Goal: Transaction & Acquisition: Purchase product/service

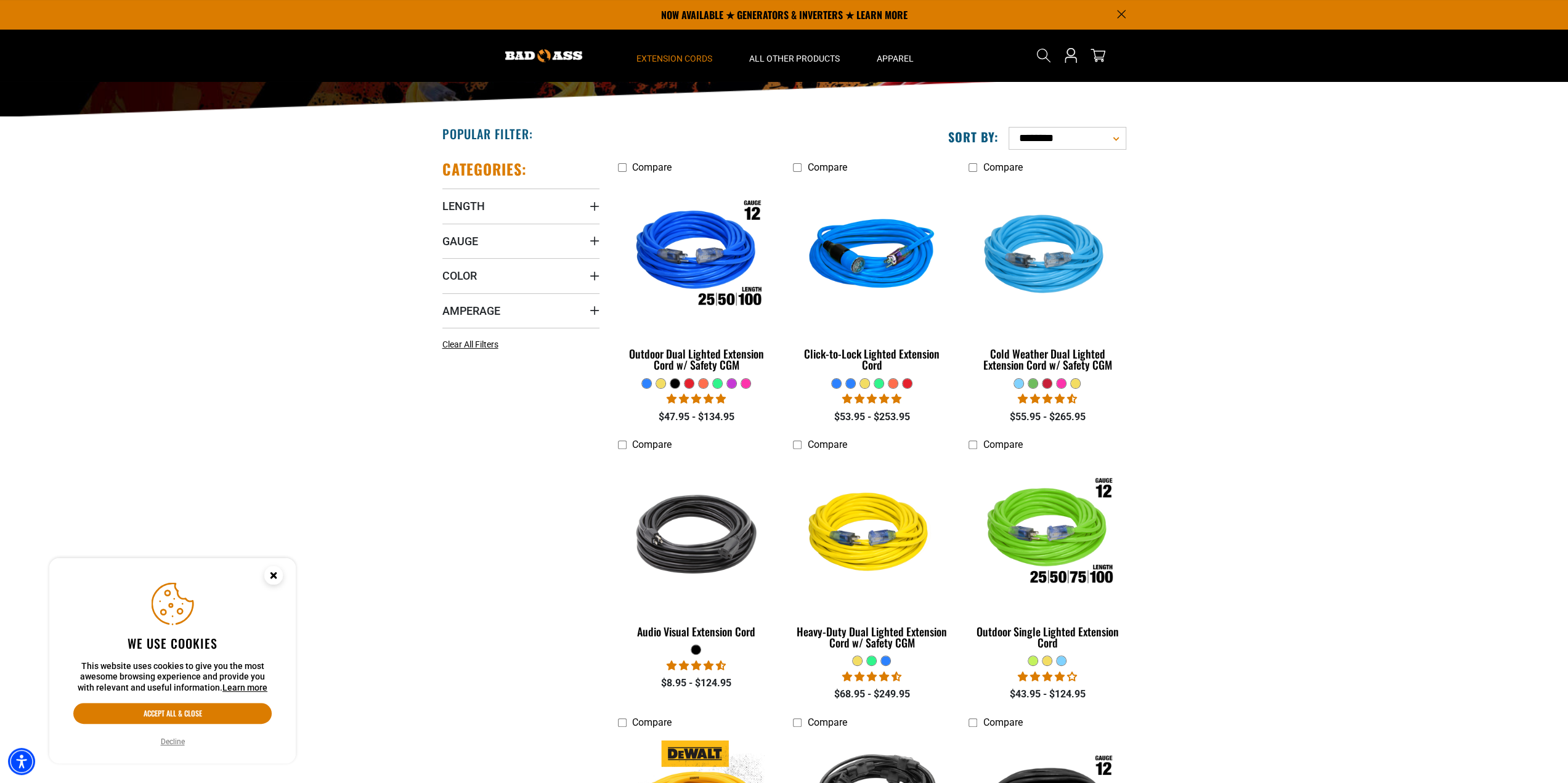
scroll to position [62, 0]
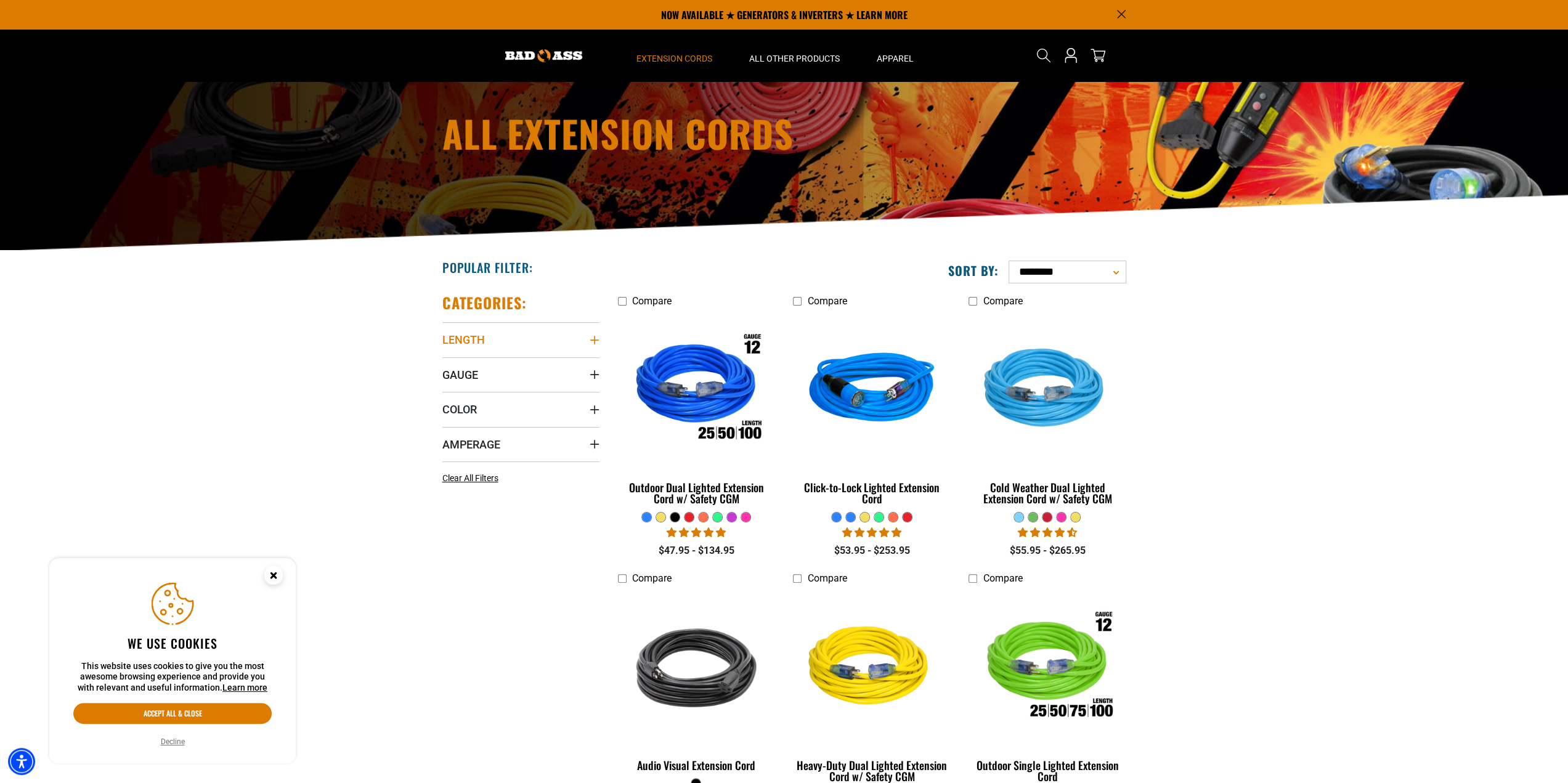
click at [597, 332] on summary "Length" at bounding box center [521, 339] width 157 height 34
click at [480, 447] on span "25 FT (27)" at bounding box center [477, 448] width 39 height 9
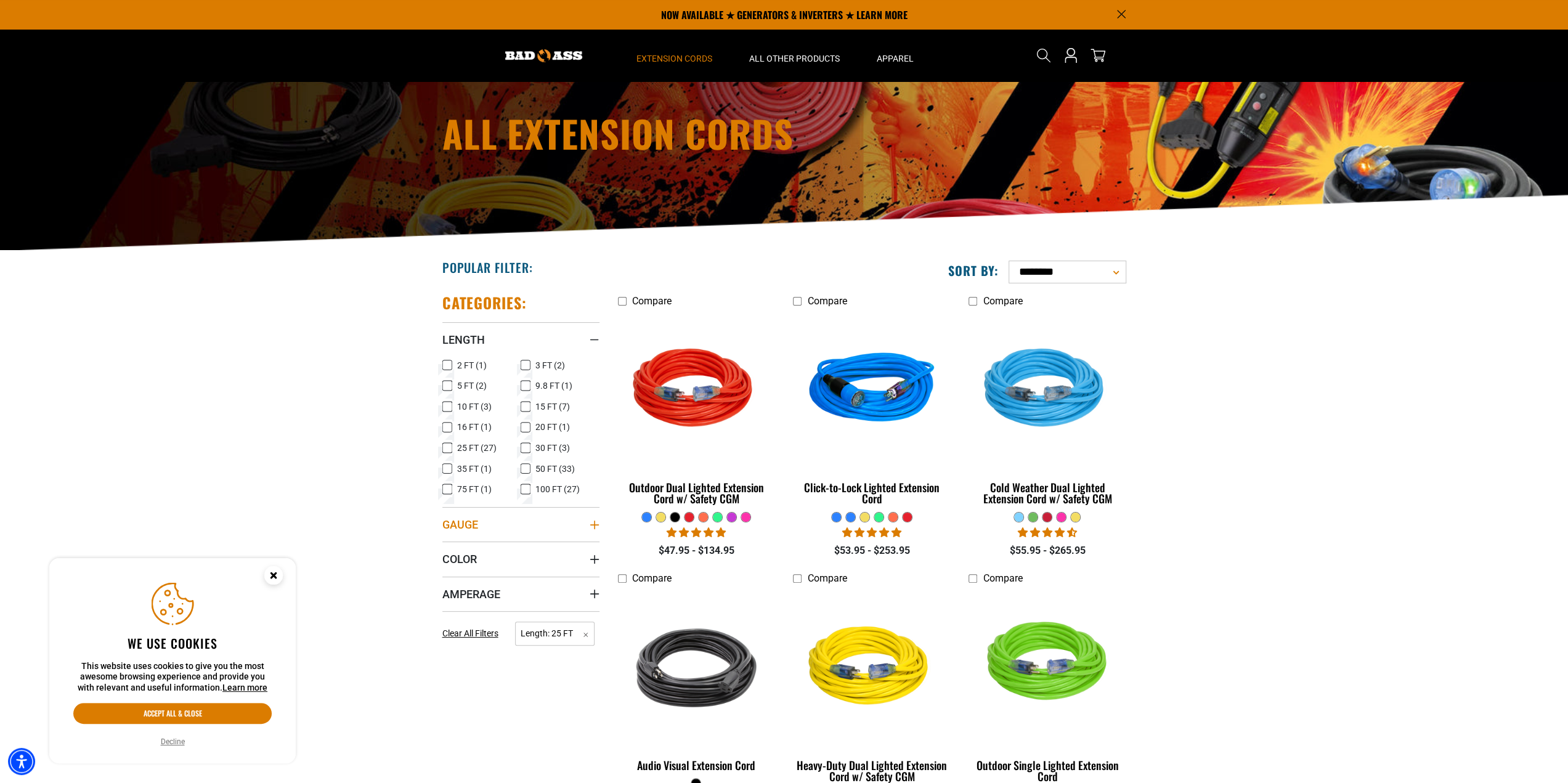
click at [579, 528] on summary "Gauge" at bounding box center [521, 524] width 157 height 34
click at [1063, 272] on select "**********" at bounding box center [1067, 272] width 118 height 23
select select "**********"
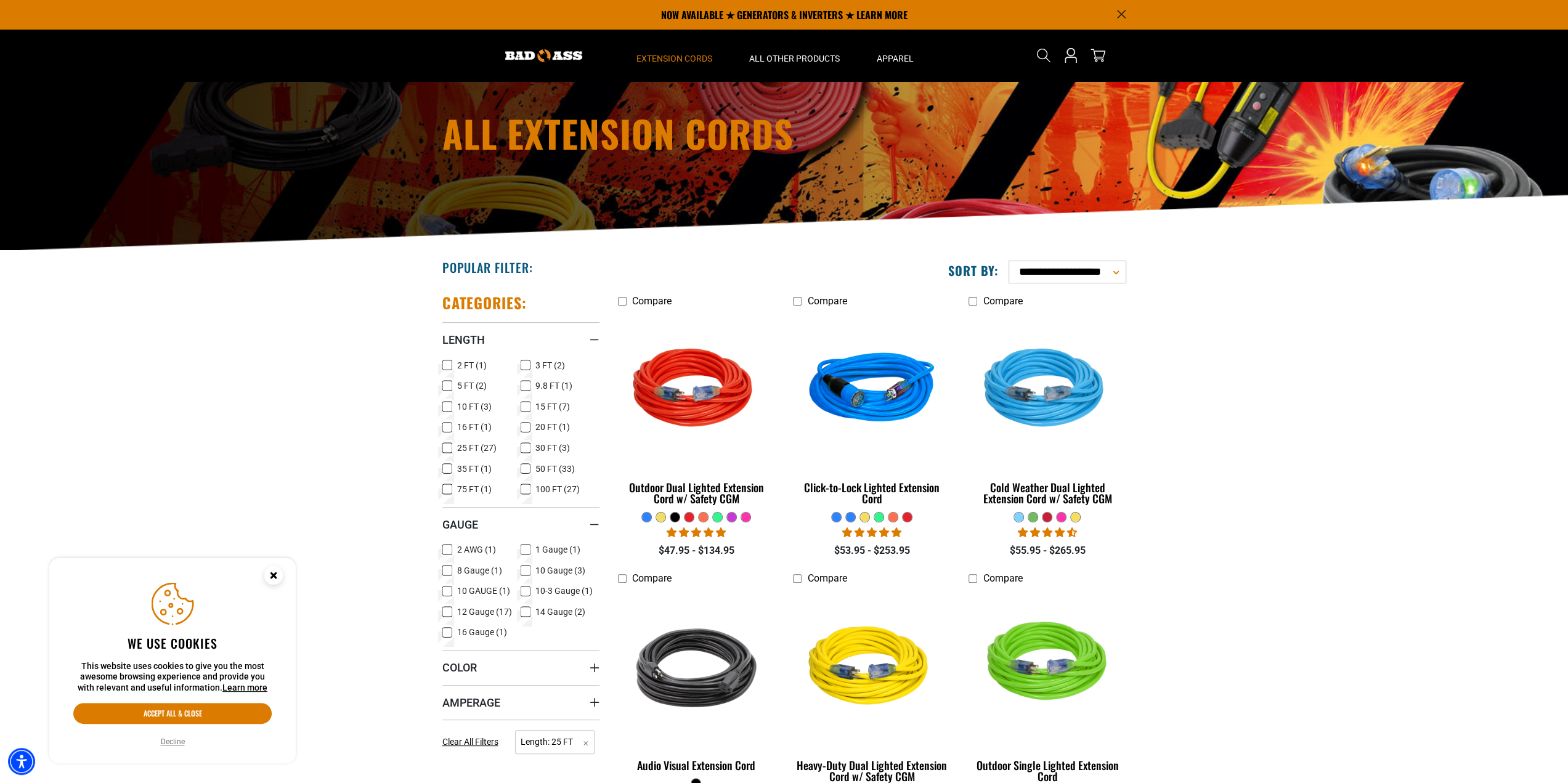
click at [1008, 260] on select "**********" at bounding box center [1067, 272] width 118 height 23
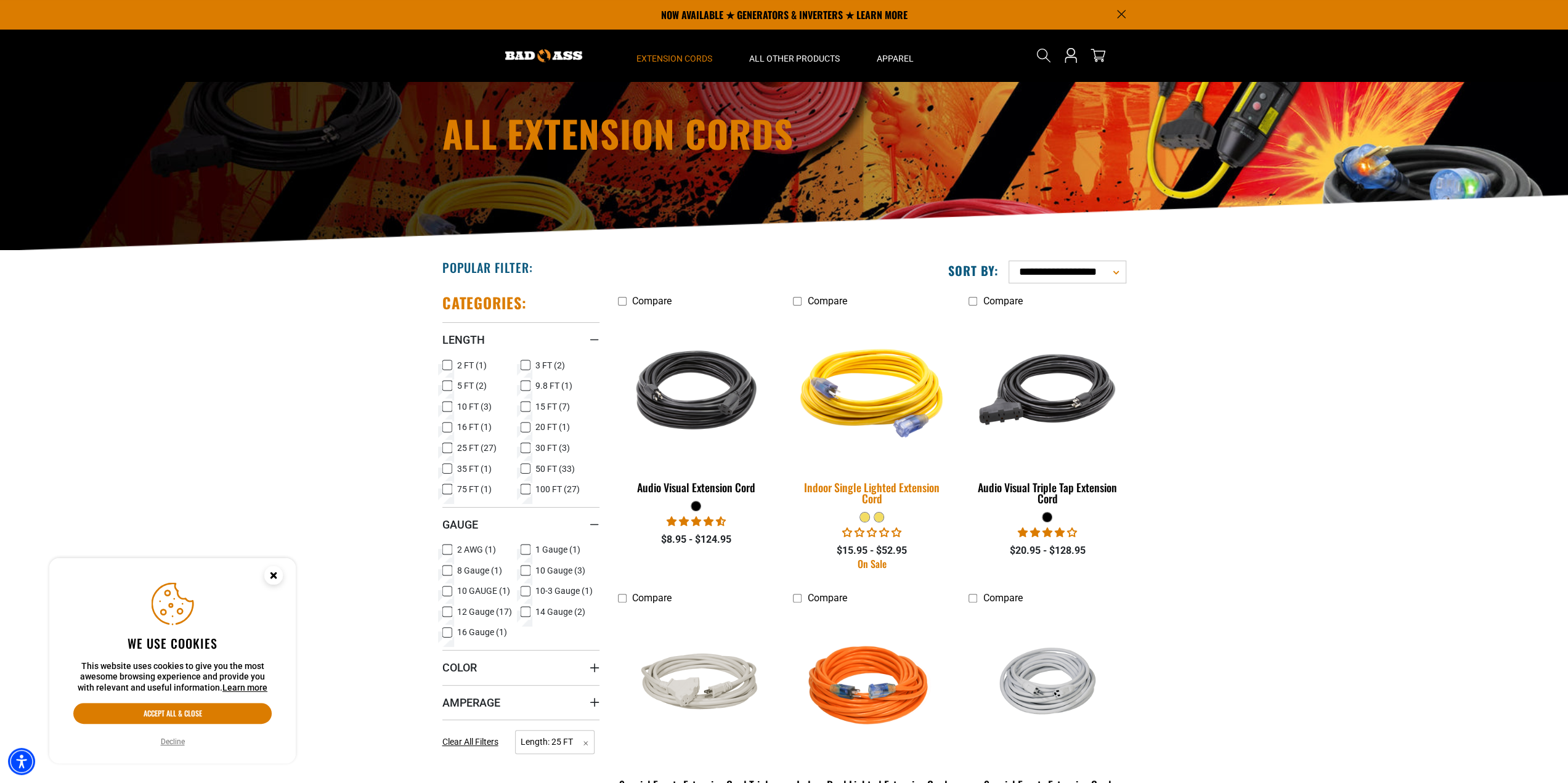
click at [902, 411] on img at bounding box center [872, 390] width 173 height 158
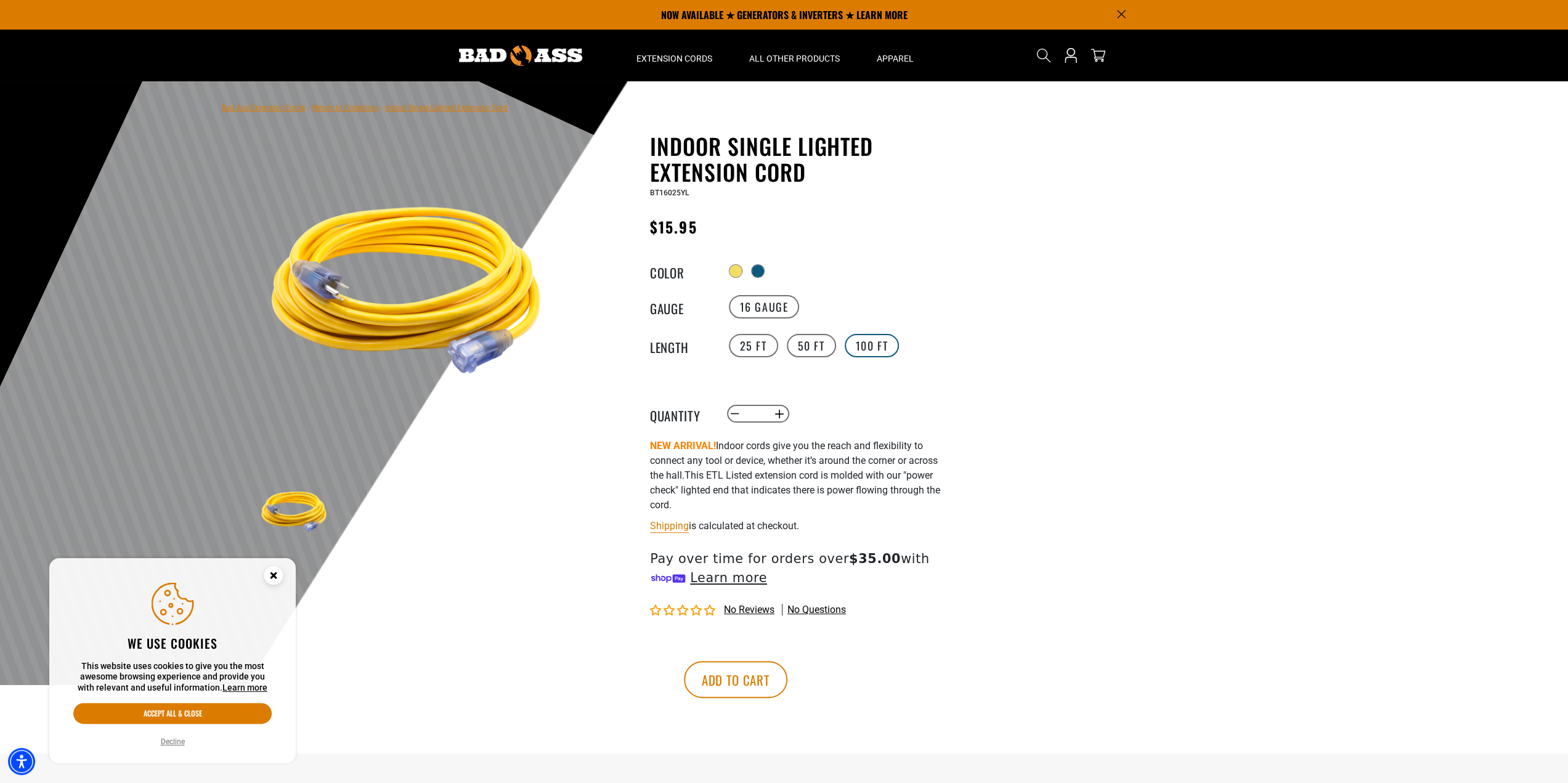
click at [872, 351] on label "100 FT" at bounding box center [872, 346] width 55 height 24
click at [752, 353] on label "25 FT" at bounding box center [753, 346] width 49 height 24
click at [764, 277] on div at bounding box center [759, 272] width 12 height 12
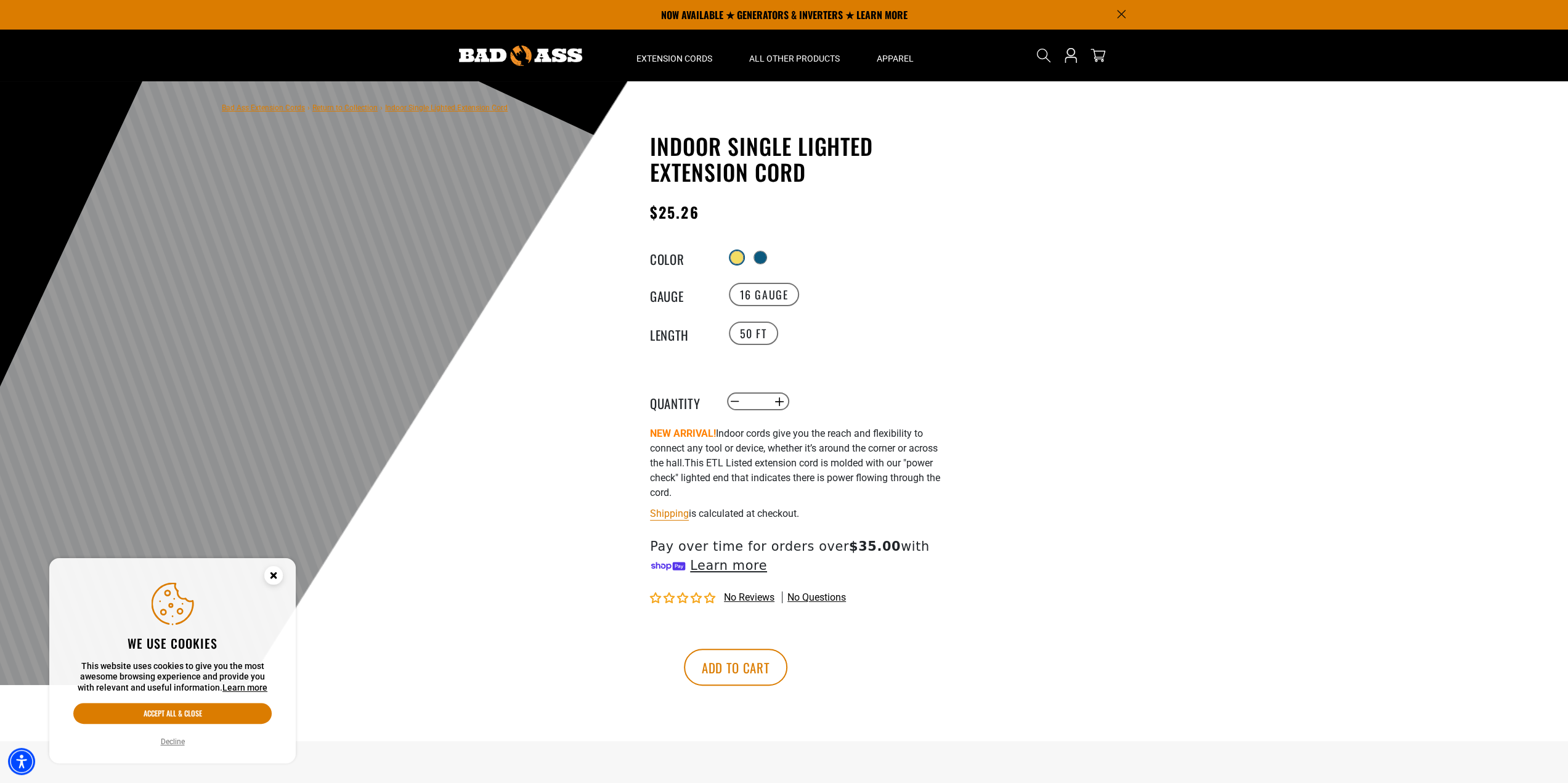
click at [735, 263] on div at bounding box center [737, 257] width 12 height 12
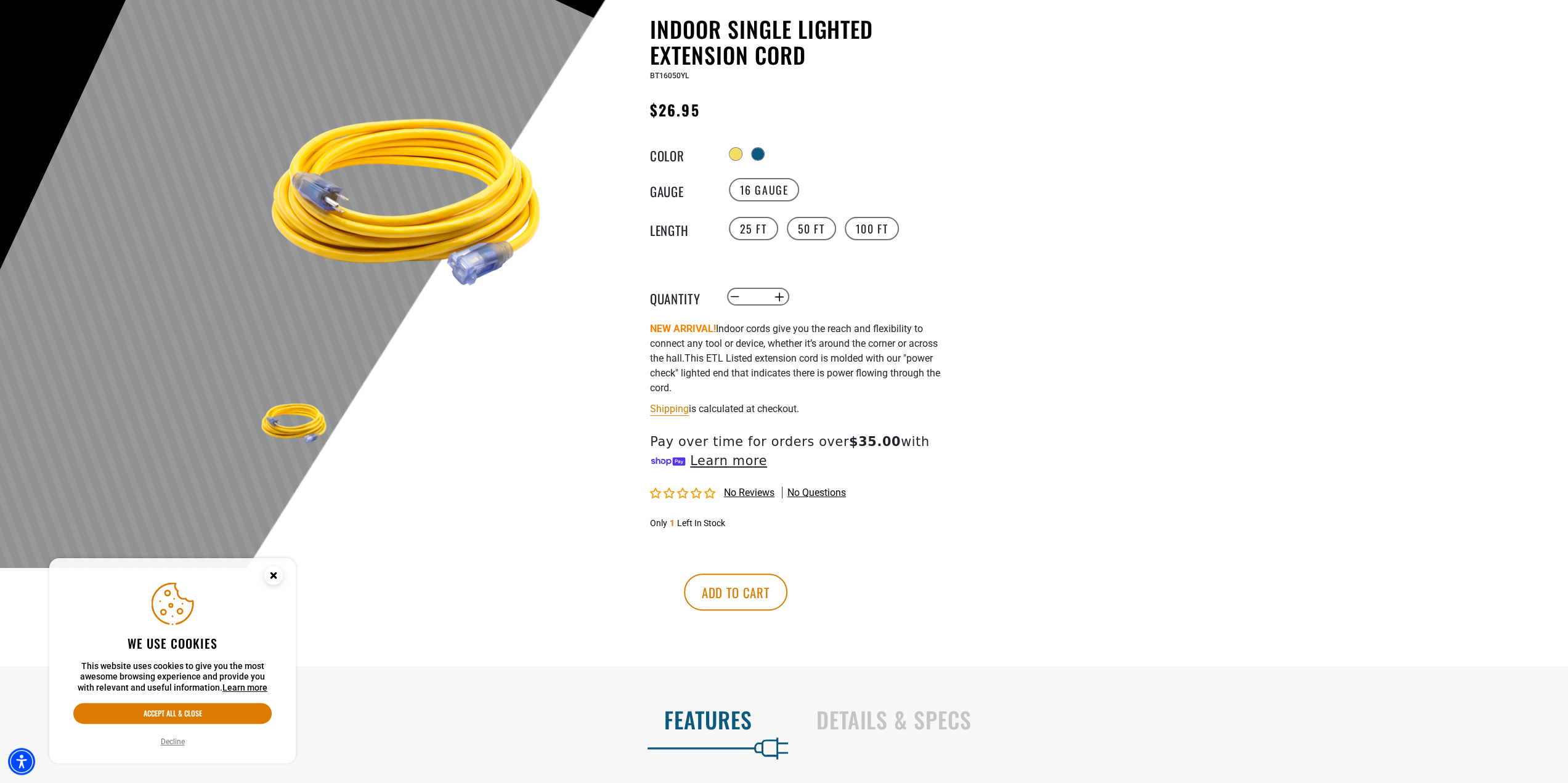
scroll to position [308, 0]
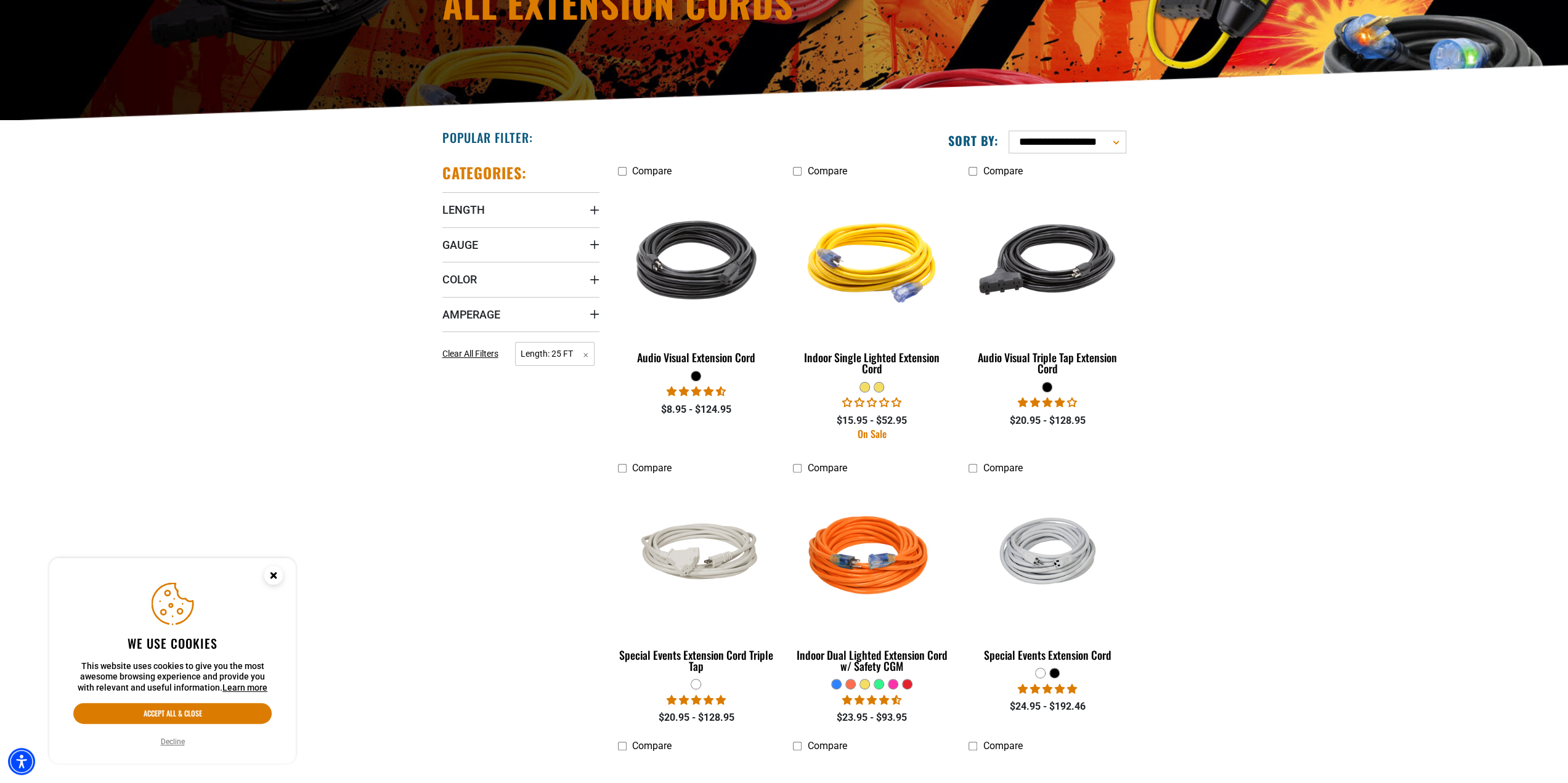
scroll to position [308, 0]
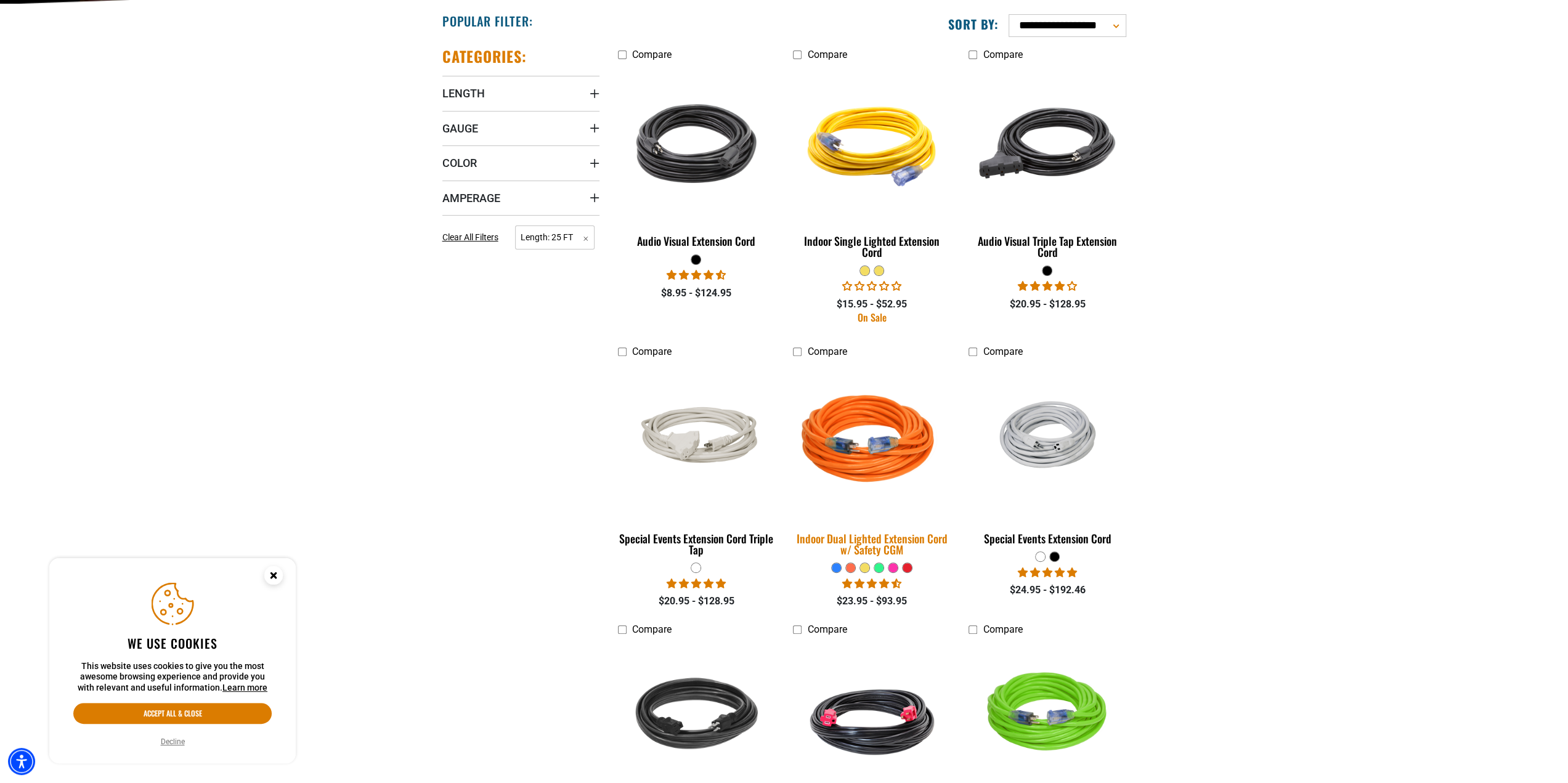
click at [876, 434] on img at bounding box center [872, 441] width 173 height 158
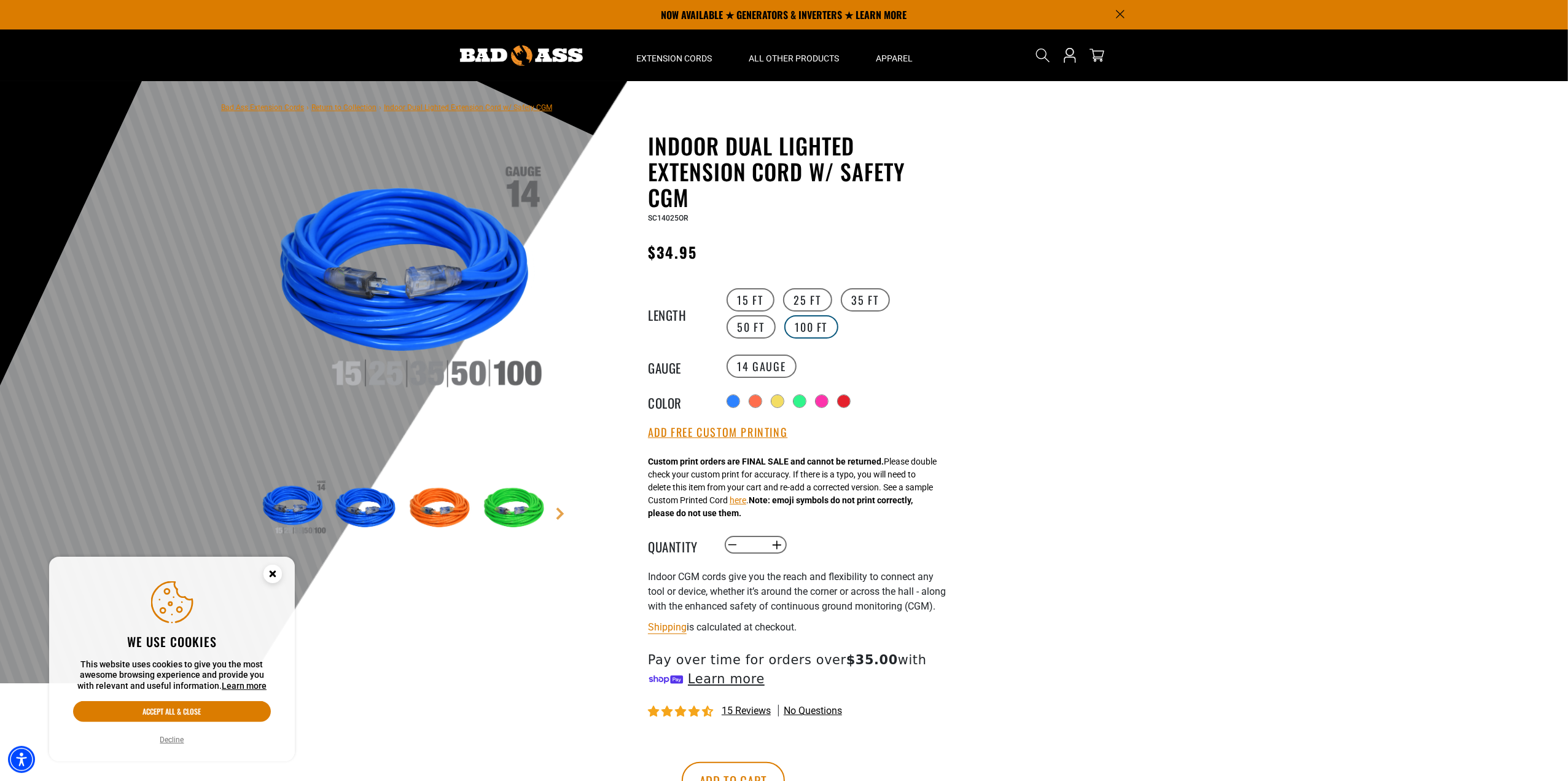
click at [784, 319] on label "100 FT" at bounding box center [812, 326] width 55 height 23
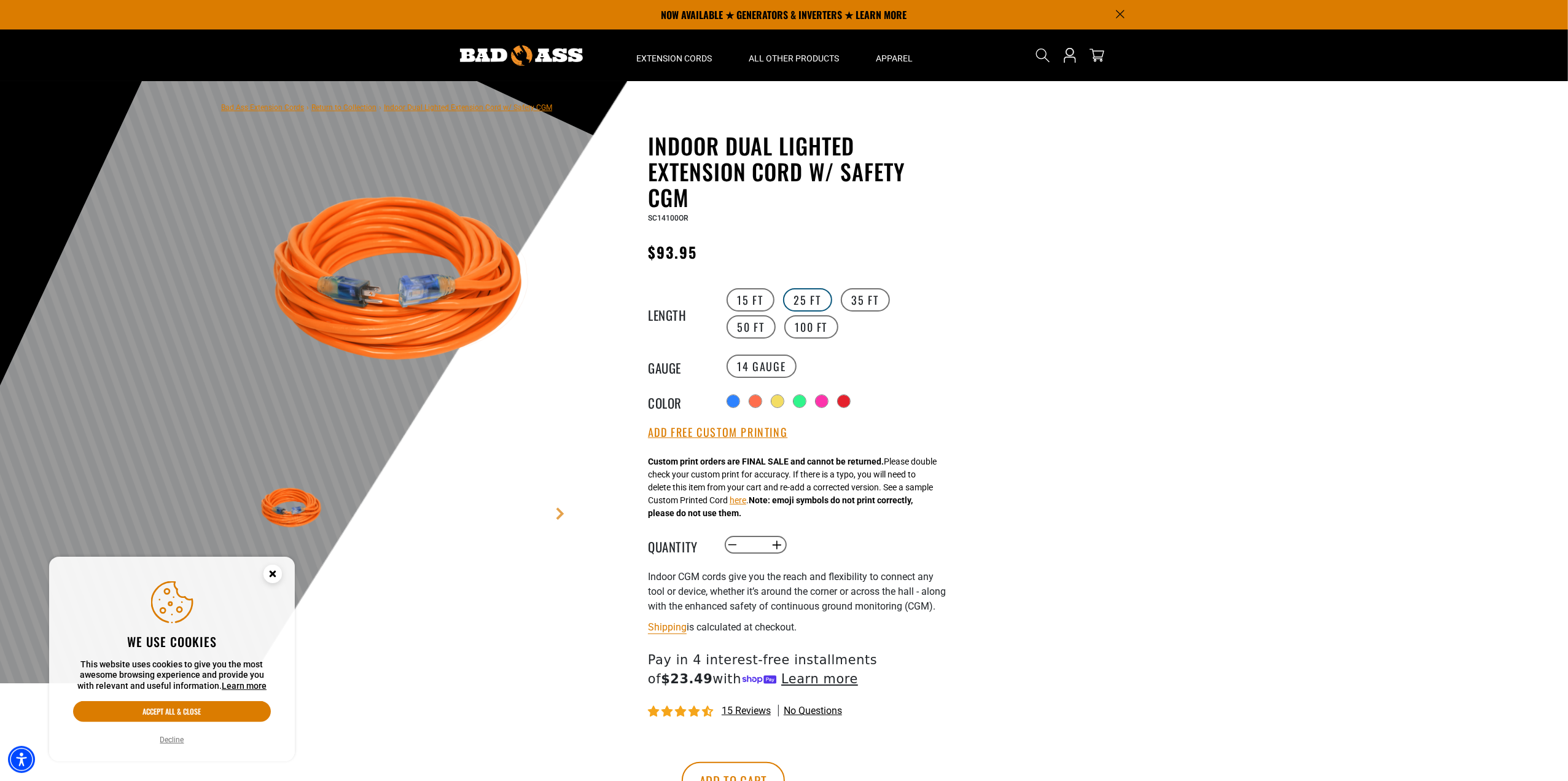
click at [803, 296] on label "25 FT" at bounding box center [807, 300] width 49 height 23
click at [802, 403] on div at bounding box center [800, 402] width 12 height 12
